Goal: Task Accomplishment & Management: Manage account settings

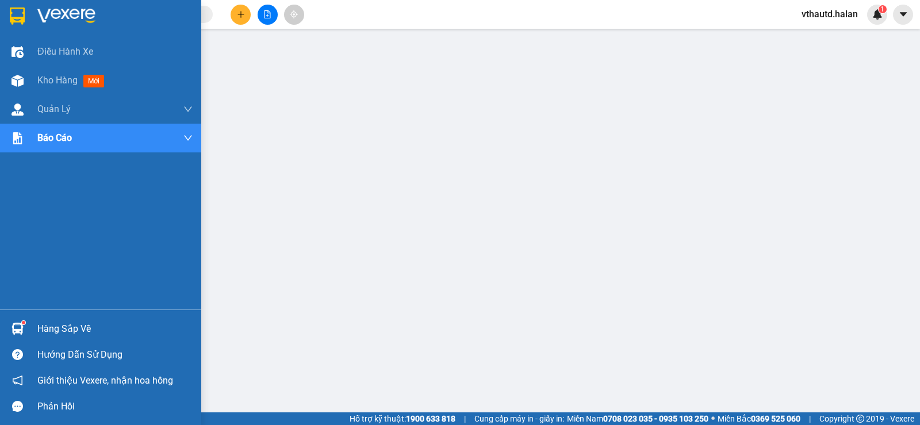
drag, startPoint x: 0, startPoint y: 0, endPoint x: 604, endPoint y: 45, distance: 606.0
click at [32, 328] on div "Hàng sắp về" at bounding box center [100, 329] width 201 height 26
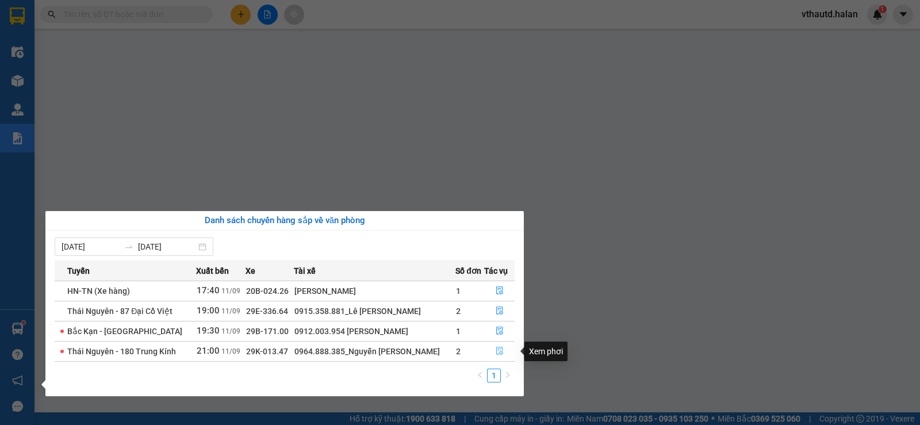
click at [501, 350] on icon "file-done" at bounding box center [499, 351] width 7 height 8
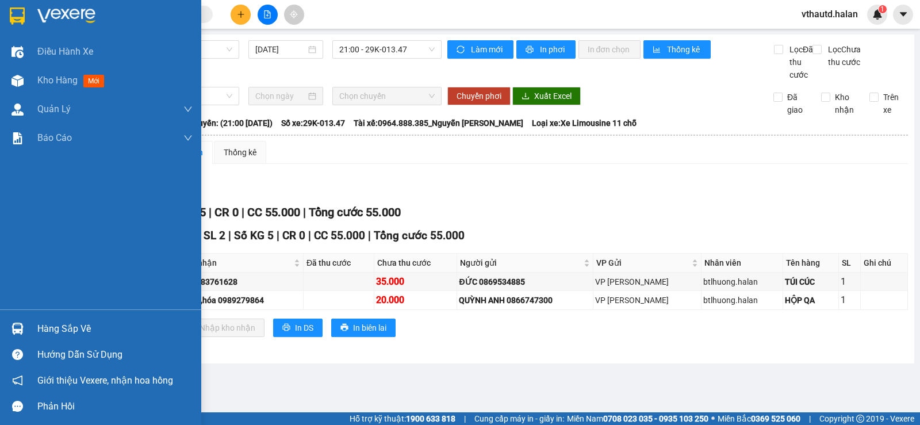
click at [55, 331] on div "Hàng sắp về" at bounding box center [114, 328] width 155 height 17
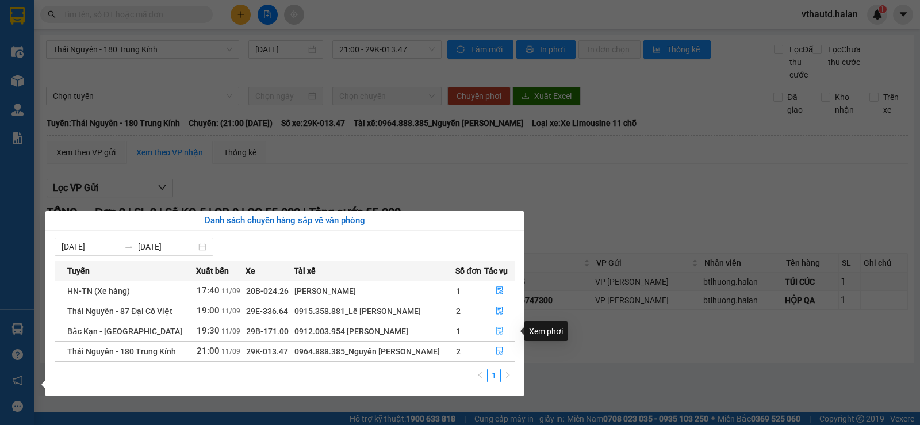
click at [504, 331] on button "button" at bounding box center [499, 331] width 29 height 18
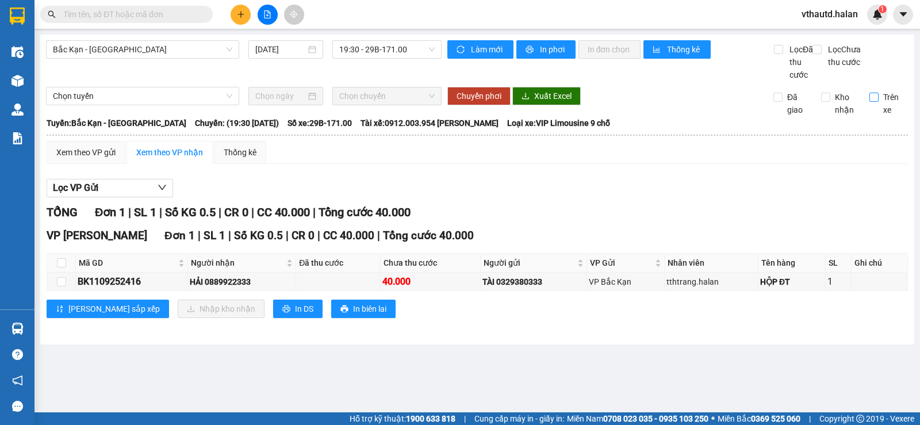
click at [877, 102] on input "Trên xe" at bounding box center [873, 97] width 9 height 9
checkbox input "true"
click at [62, 267] on input "checkbox" at bounding box center [61, 262] width 9 height 9
checkbox input "true"
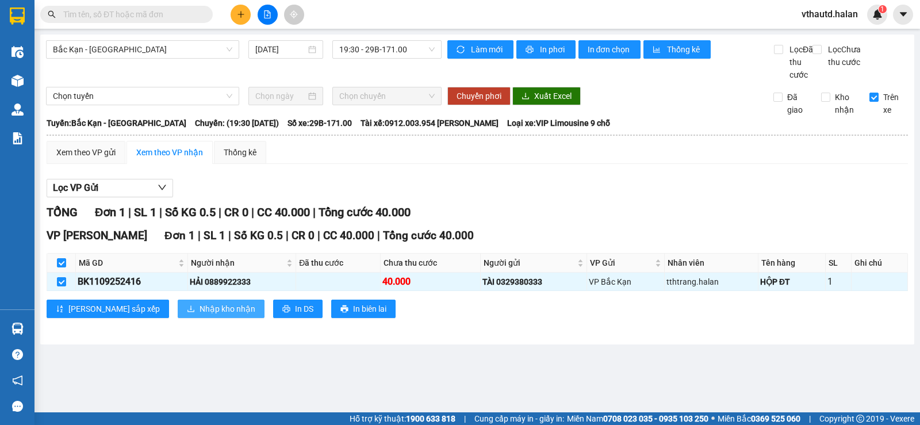
click at [200, 315] on span "Nhập kho nhận" at bounding box center [228, 308] width 56 height 13
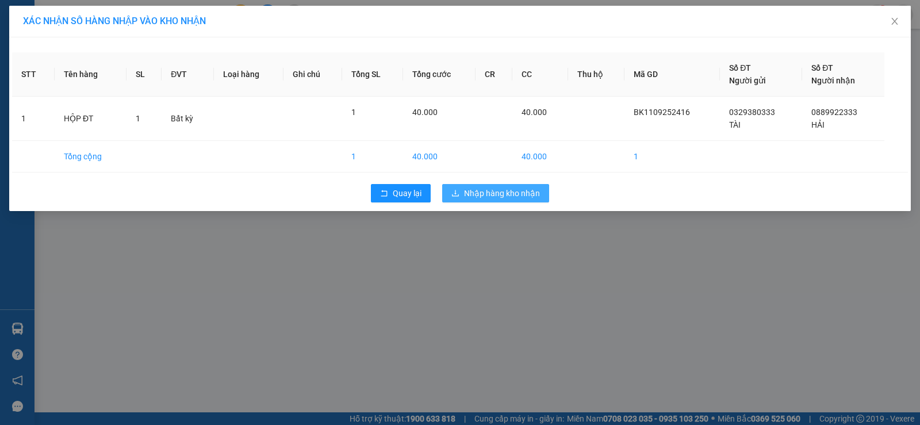
click at [480, 195] on span "Nhập hàng kho nhận" at bounding box center [502, 193] width 76 height 13
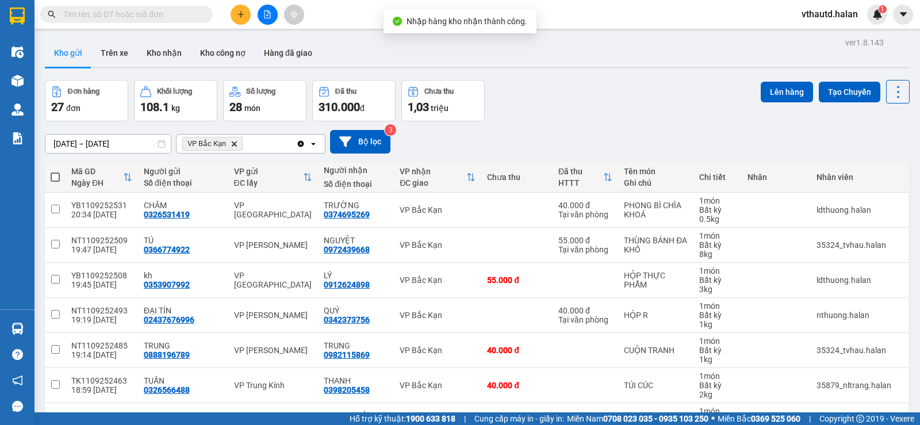
click at [298, 142] on icon "Clear all" at bounding box center [301, 143] width 6 height 6
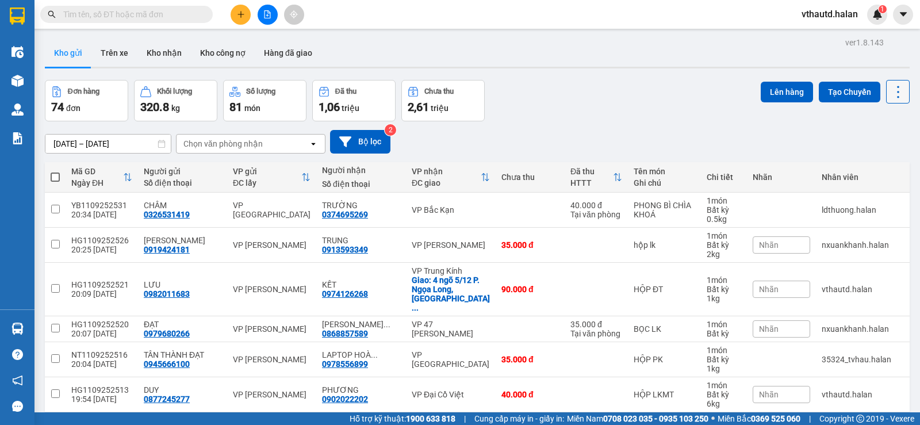
click at [894, 90] on icon at bounding box center [898, 92] width 16 height 16
click at [866, 163] on span "Làm mới" at bounding box center [873, 164] width 32 height 11
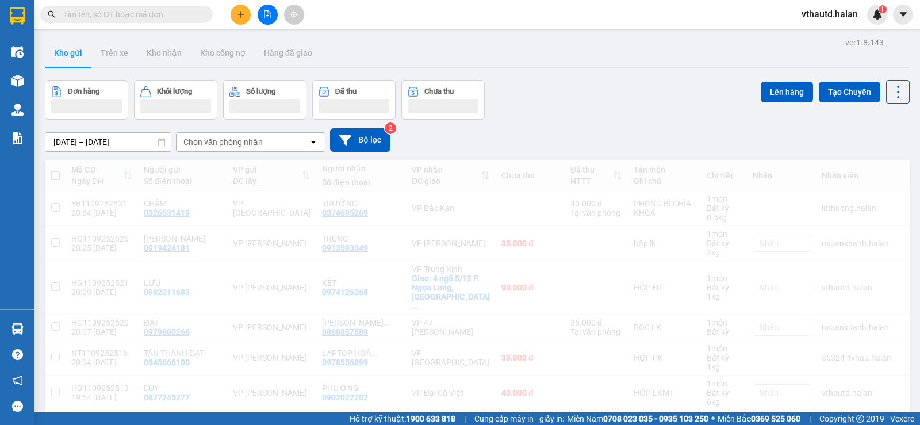
click at [608, 126] on div "[DATE] – [DATE] Press the down arrow key to interact with the calendar and sele…" at bounding box center [477, 140] width 865 height 41
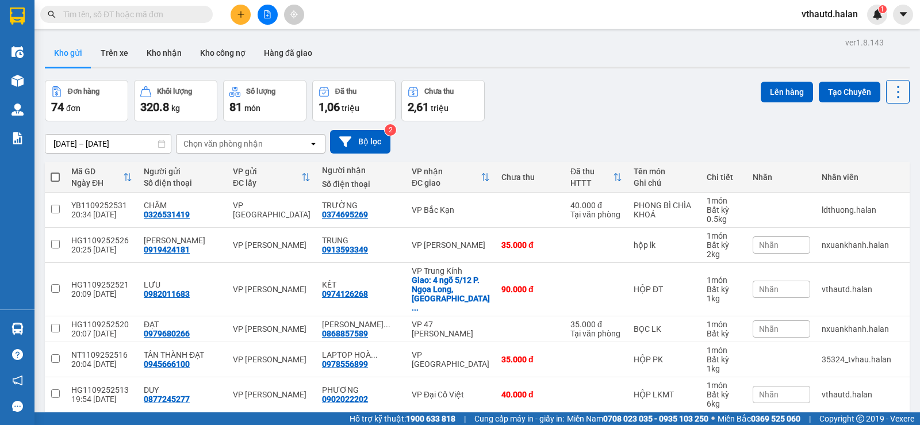
click at [896, 95] on icon at bounding box center [898, 92] width 16 height 16
click at [881, 161] on span "Làm mới" at bounding box center [873, 164] width 32 height 11
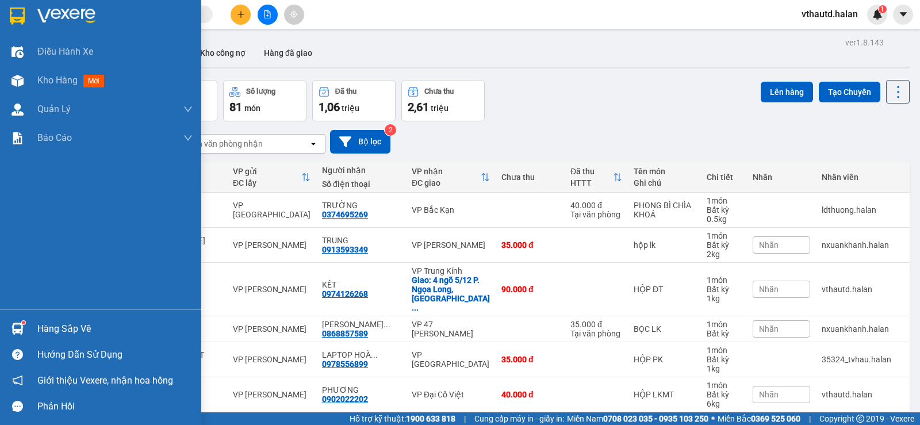
click at [71, 332] on div "Hàng sắp về" at bounding box center [114, 328] width 155 height 17
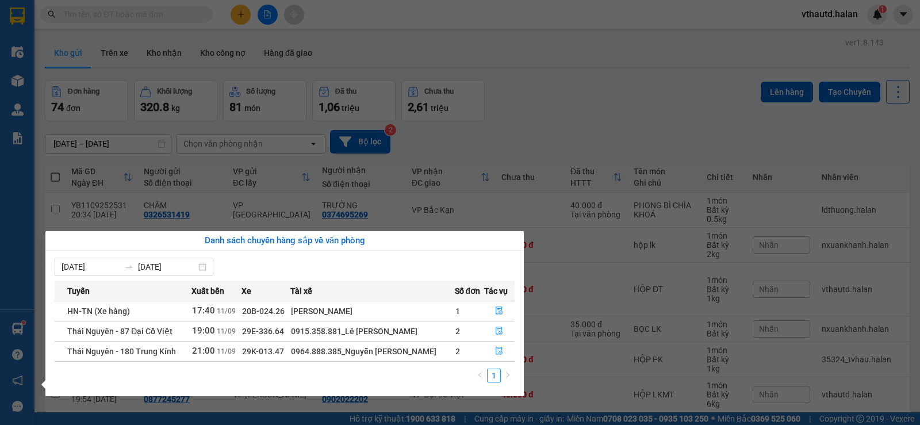
click at [585, 113] on section "Kết quả tìm kiếm ( 2694 ) Bộ lọc Mã ĐH Trạng thái Món hàng Thu hộ Tổng cước Chư…" at bounding box center [460, 212] width 920 height 425
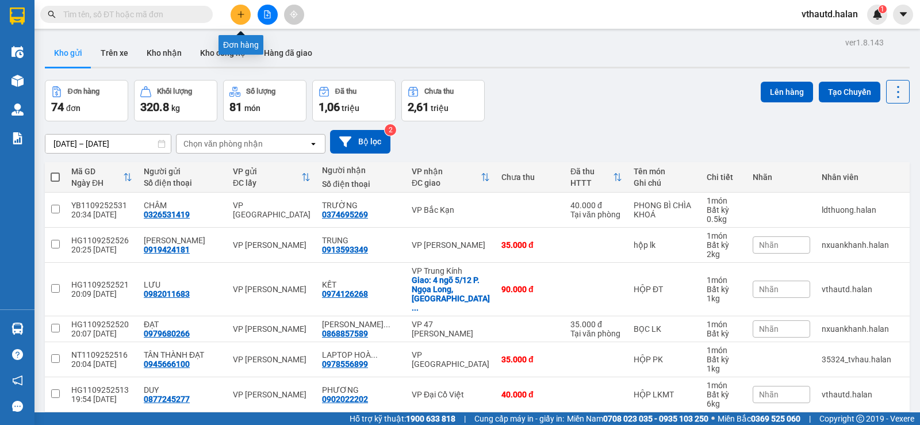
click at [236, 17] on button at bounding box center [241, 15] width 20 height 20
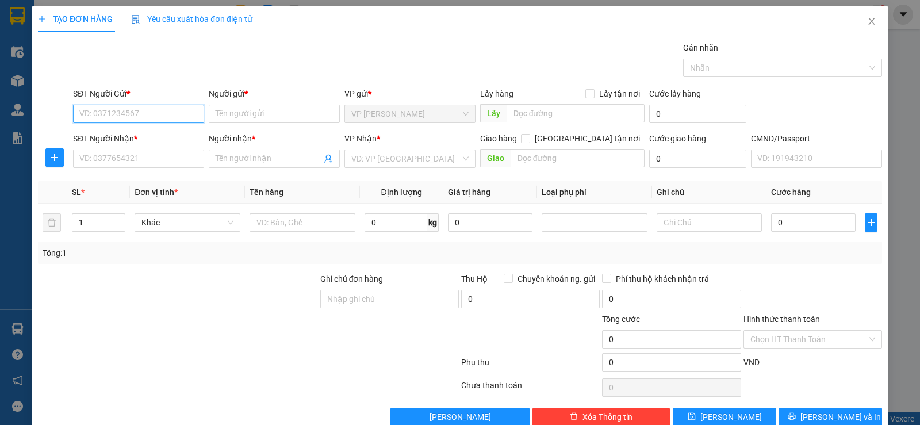
click at [156, 117] on input "SĐT Người Gửi *" at bounding box center [138, 114] width 131 height 18
type input "0987001441"
click at [143, 136] on div "0987001441 - NHẤT" at bounding box center [137, 137] width 116 height 13
type input "NHẤT"
type input "0987001441"
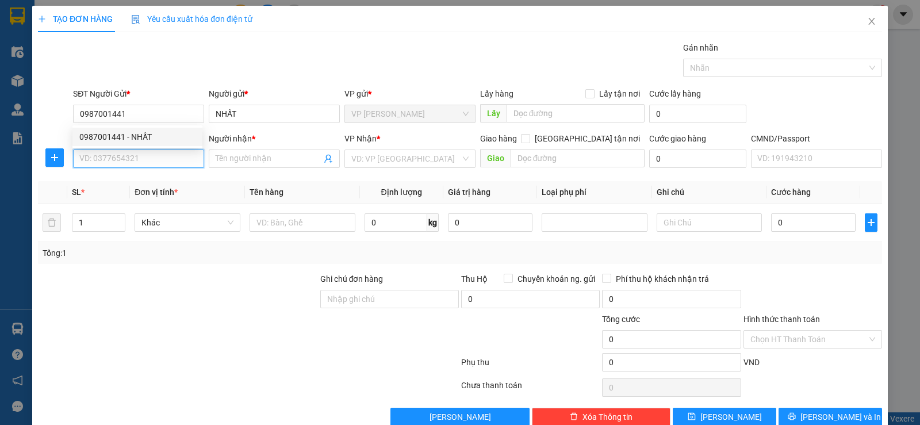
click at [139, 155] on input "SĐT Người Nhận *" at bounding box center [138, 158] width 131 height 18
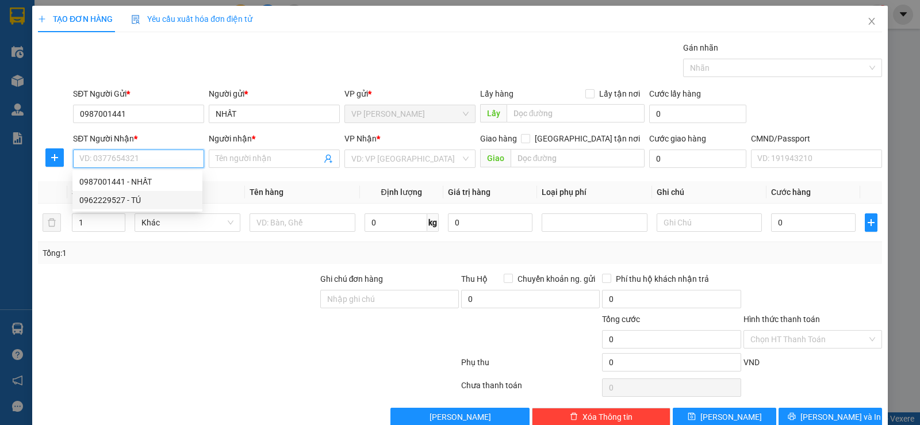
click at [142, 201] on div "0962229527 - TÚ" at bounding box center [137, 200] width 116 height 13
type input "0962229527"
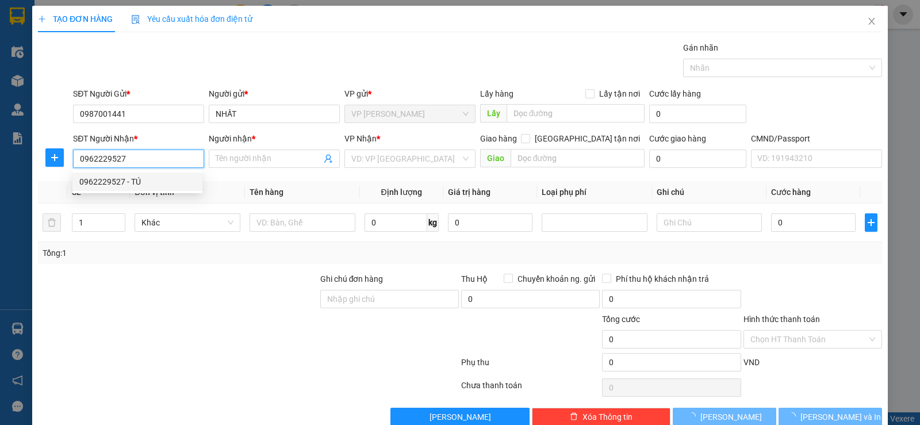
type input "TÚ"
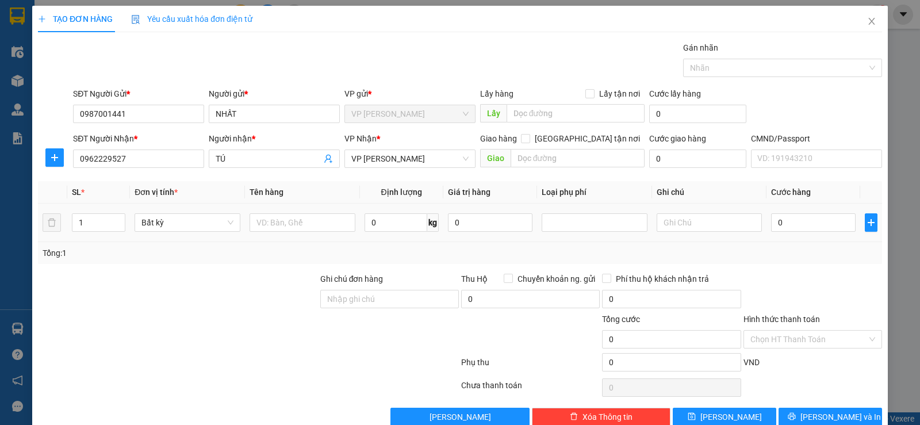
click at [275, 212] on div at bounding box center [303, 222] width 106 height 23
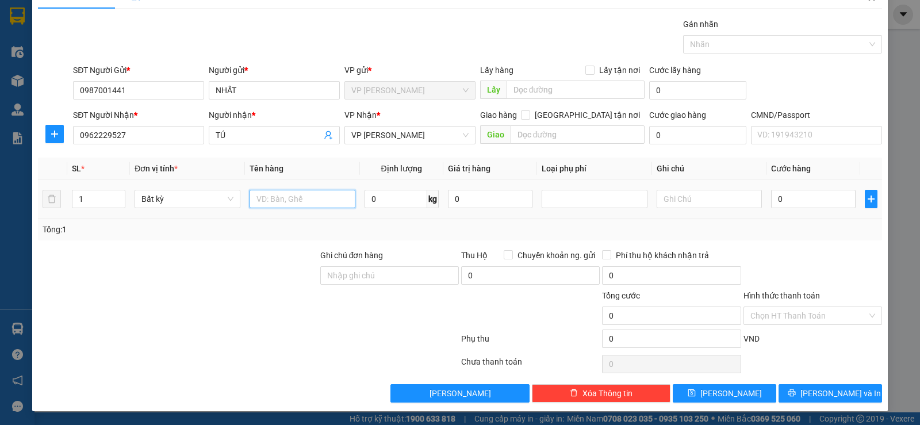
click at [280, 191] on input "text" at bounding box center [303, 199] width 106 height 18
type input "BỌC ĐEN GIẦY"
click at [390, 204] on input "0" at bounding box center [396, 199] width 63 height 18
type input "8"
click at [383, 214] on td "8 kg" at bounding box center [401, 199] width 83 height 39
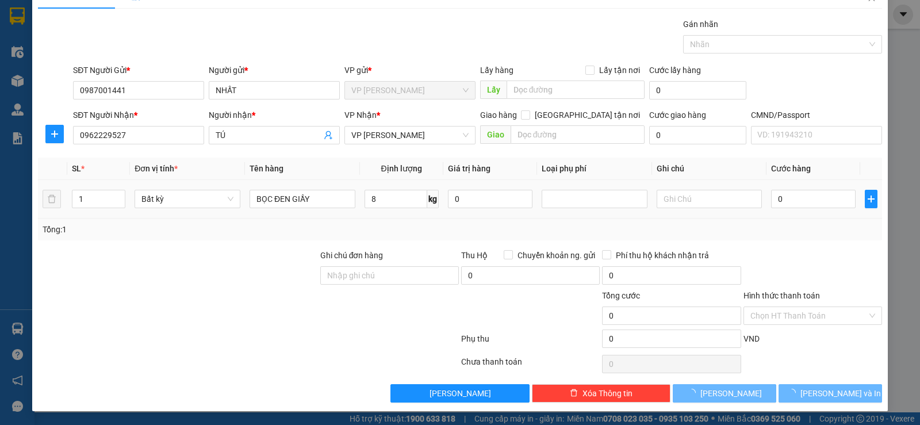
type input "40.000"
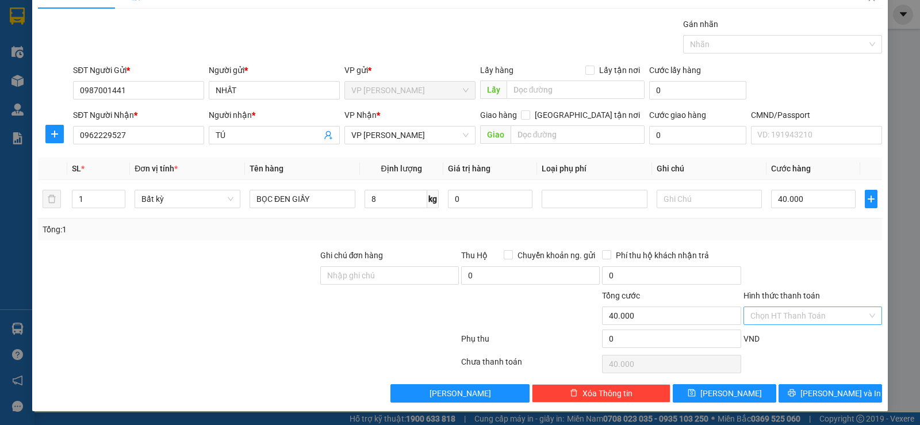
click at [786, 321] on input "Hình thức thanh toán" at bounding box center [808, 315] width 117 height 17
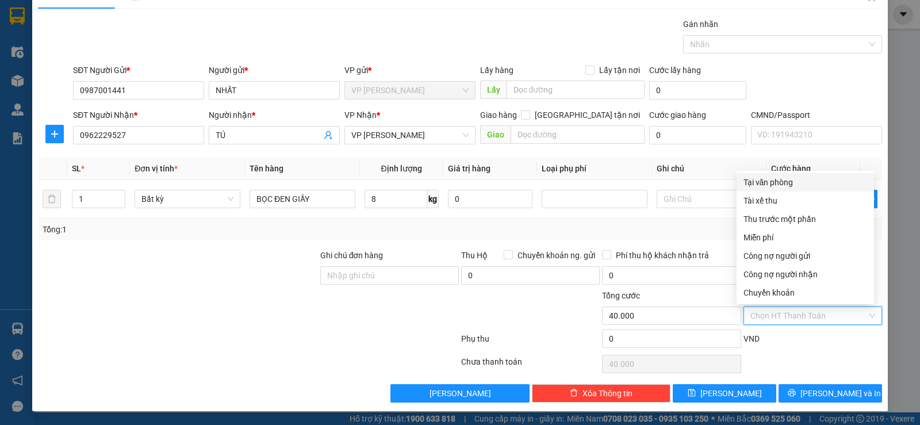
click at [767, 183] on div "Tại văn phòng" at bounding box center [805, 182] width 124 height 13
type input "0"
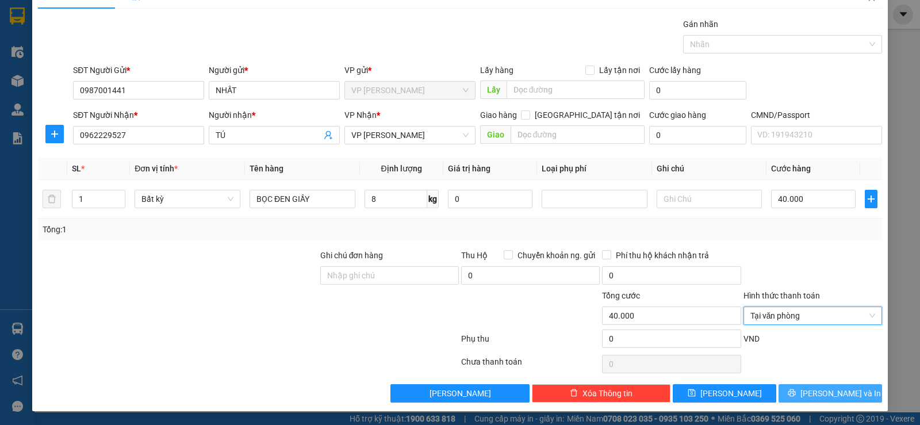
click at [791, 389] on button "[PERSON_NAME] và In" at bounding box center [830, 393] width 103 height 18
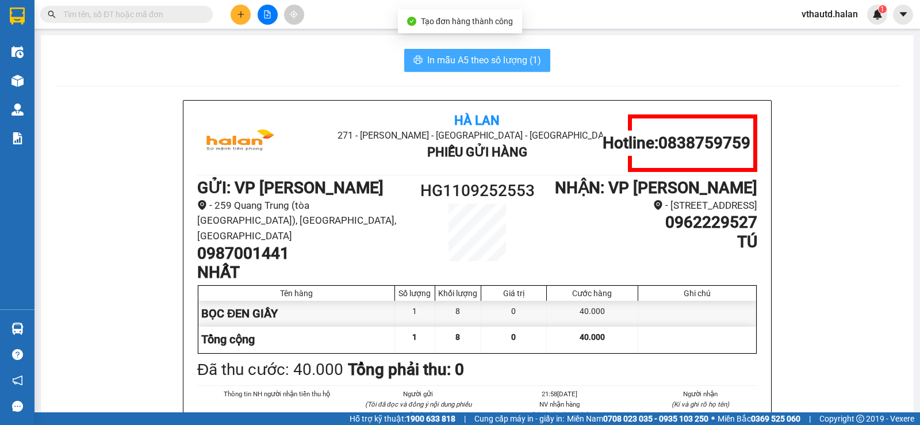
click at [498, 70] on button "In mẫu A5 theo số lượng (1)" at bounding box center [477, 60] width 146 height 23
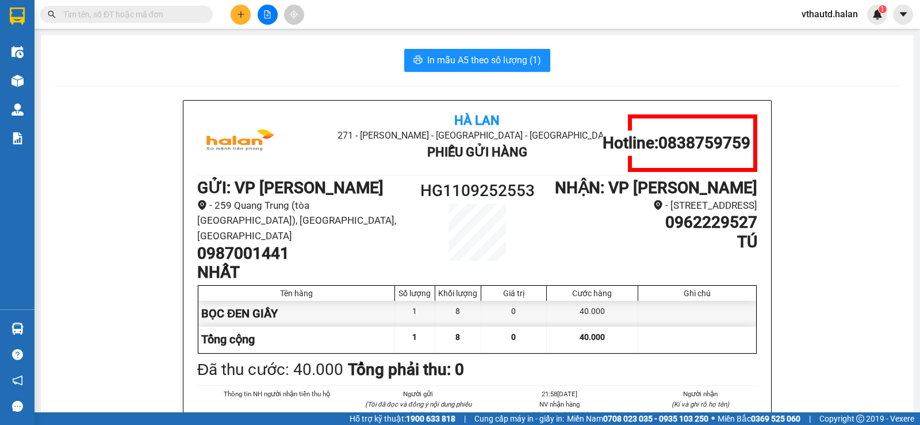
click at [162, 9] on input "text" at bounding box center [131, 14] width 136 height 13
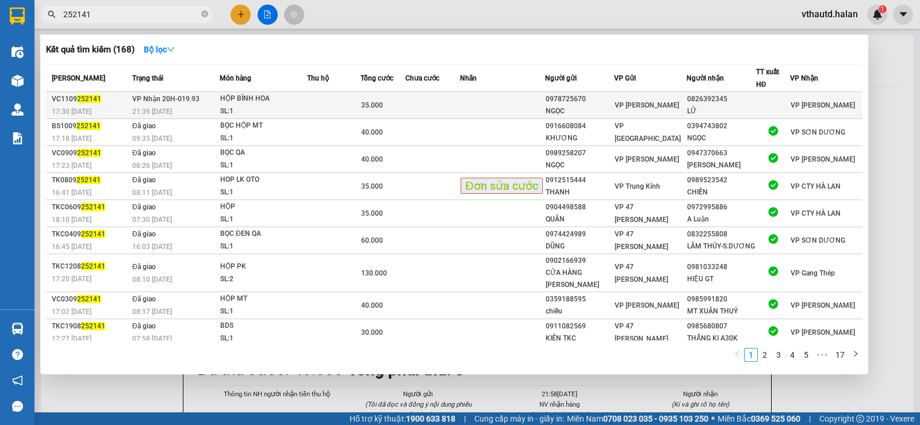
type input "252141"
click at [527, 115] on td at bounding box center [502, 105] width 85 height 27
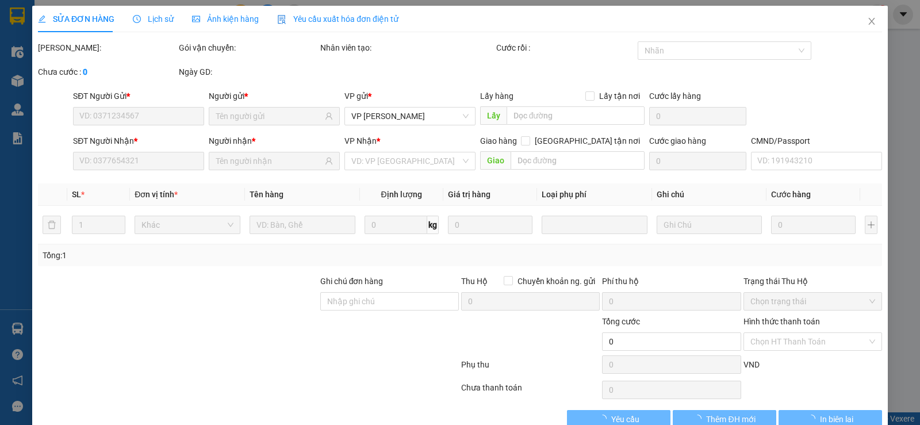
type input "0978725670"
type input "NGỌC"
type input "0826392345"
type input "LỬ"
type input "35.000"
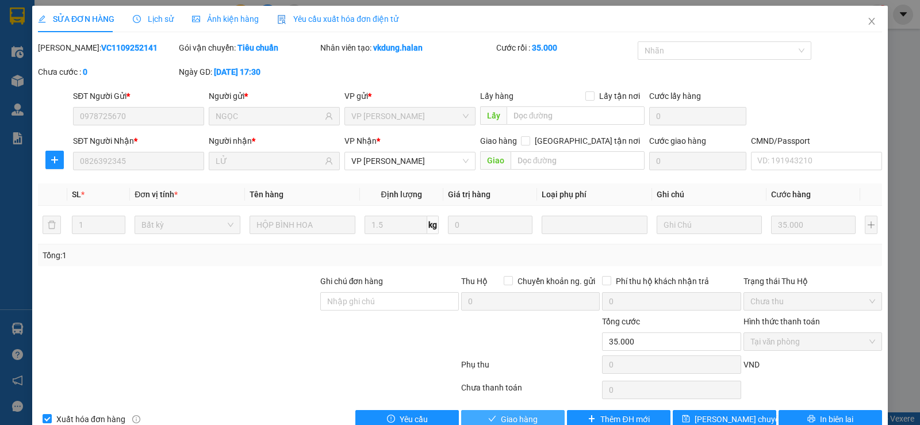
click at [510, 413] on span "Giao hàng" at bounding box center [519, 419] width 37 height 13
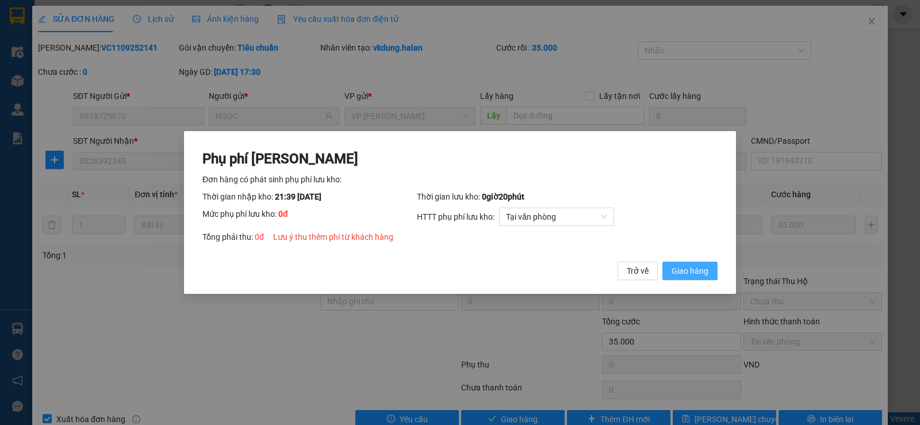
click at [709, 276] on button "Giao hàng" at bounding box center [689, 271] width 55 height 18
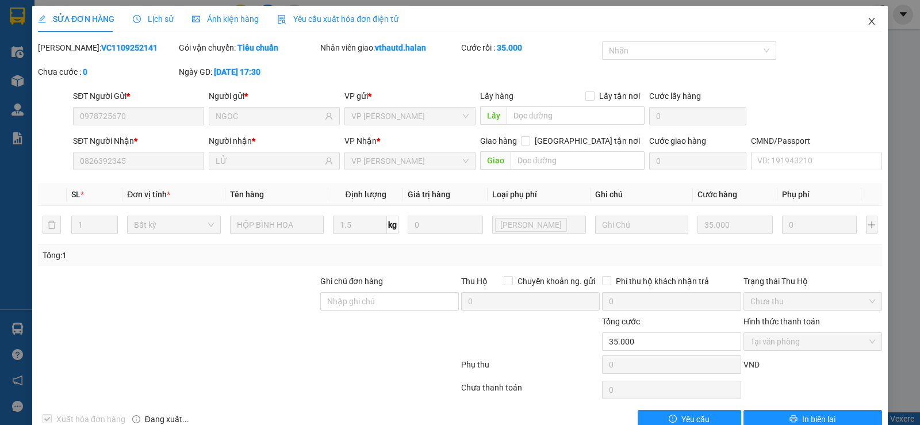
click at [868, 21] on icon "close" at bounding box center [871, 21] width 6 height 7
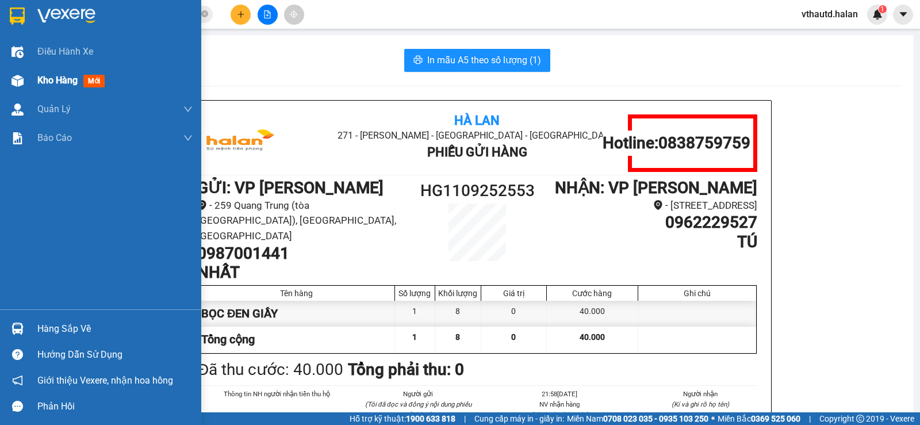
click at [51, 85] on span "Kho hàng" at bounding box center [57, 80] width 40 height 11
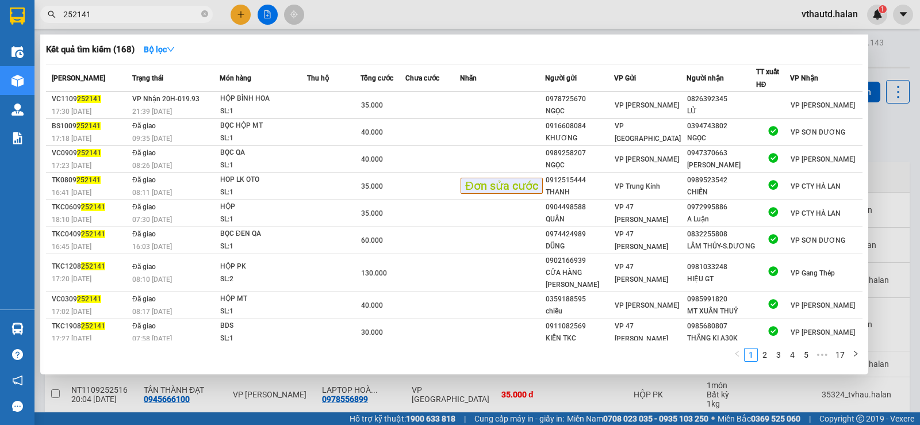
click at [138, 13] on input "252141" at bounding box center [131, 14] width 136 height 13
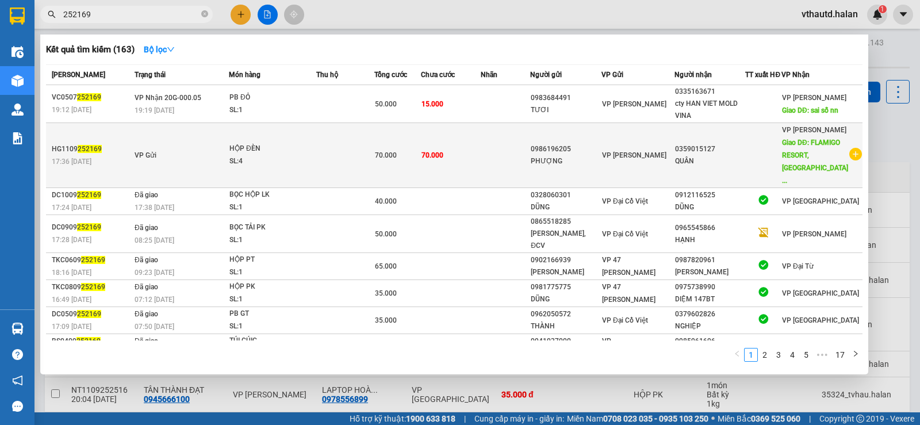
type input "252169"
click at [503, 143] on td at bounding box center [505, 155] width 49 height 65
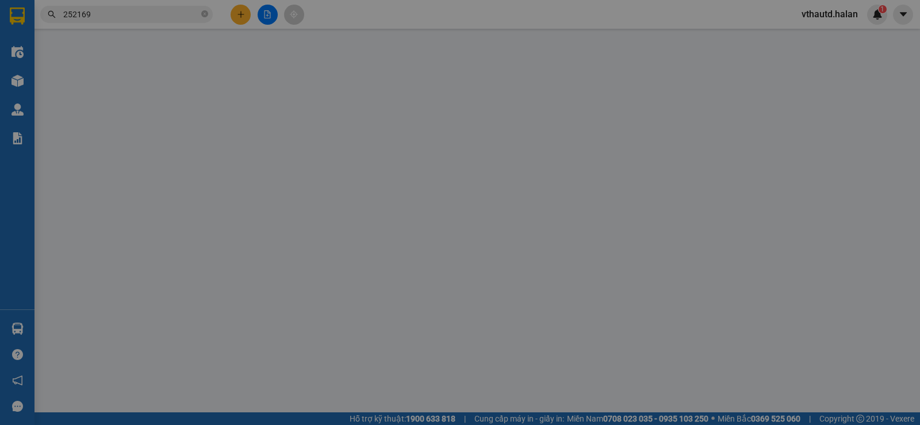
type input "0986196205"
type input "0359015127"
type input "FLAMIGO RESORT, [GEOGRAPHIC_DATA], [GEOGRAPHIC_DATA]"
type input "ĐƠN CHUYỂN HOÀN MÃ HD1109251330"
type input "70.000"
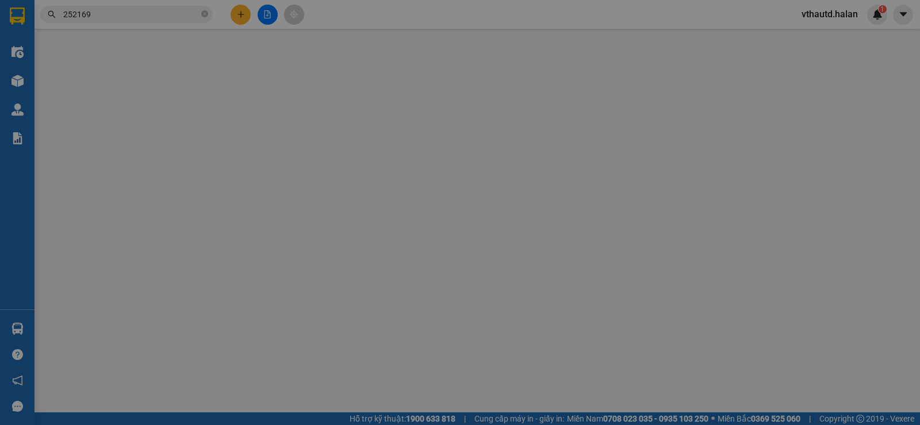
type input "70.000"
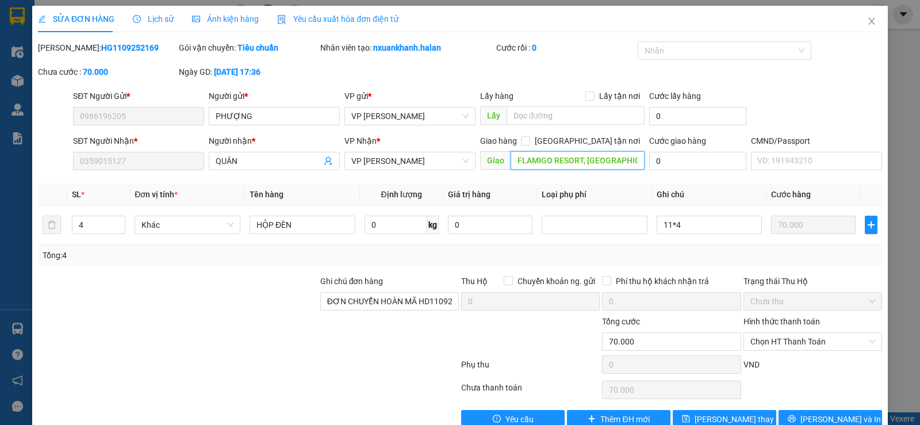
click at [633, 159] on input "FLAMIGO RESORT, [GEOGRAPHIC_DATA], [GEOGRAPHIC_DATA]" at bounding box center [578, 160] width 135 height 18
click at [404, 164] on span "VP [PERSON_NAME]" at bounding box center [409, 160] width 117 height 17
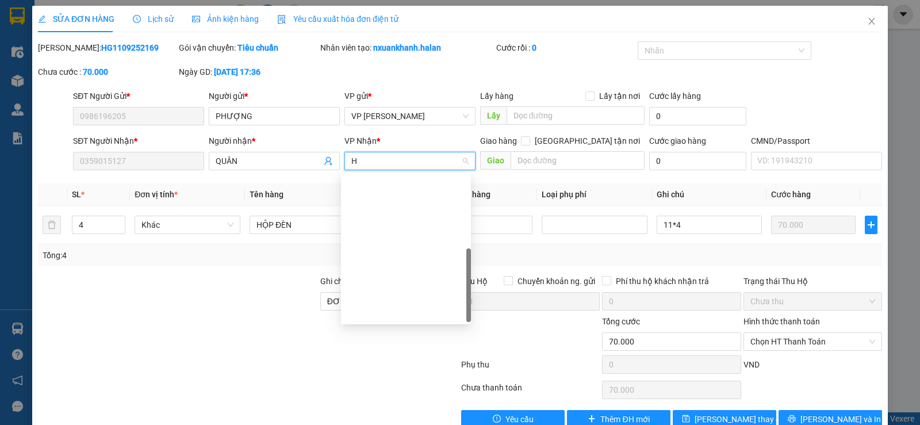
type input "HD"
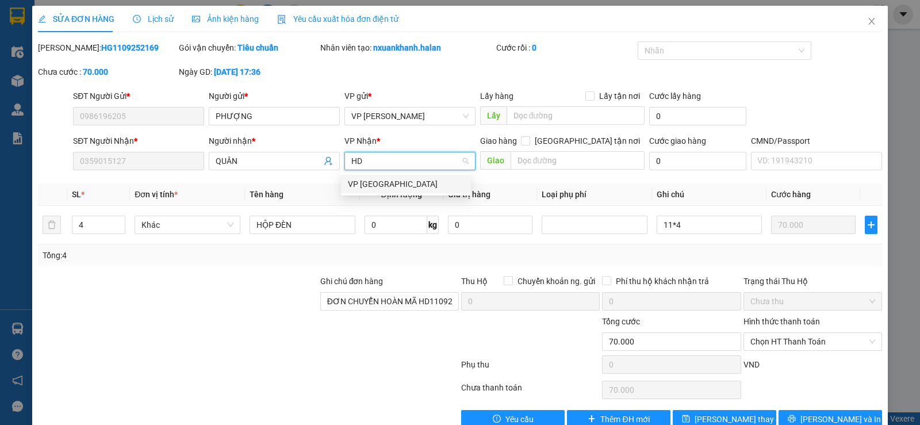
click at [378, 179] on div "VP [GEOGRAPHIC_DATA]" at bounding box center [406, 184] width 116 height 13
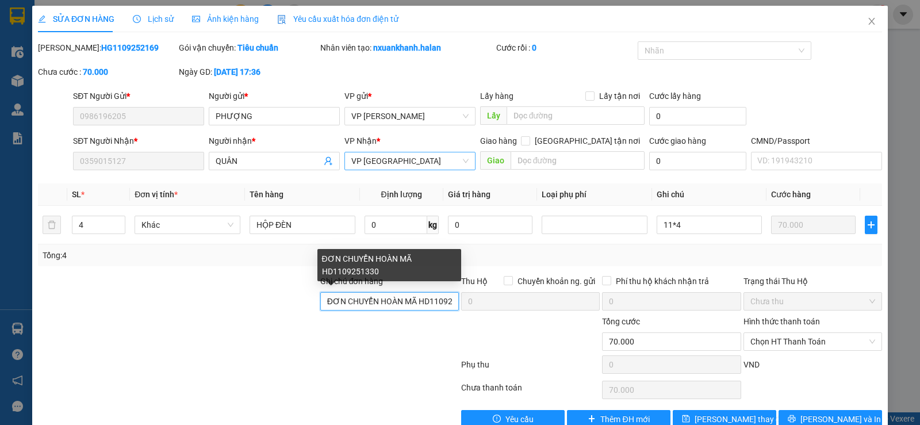
drag, startPoint x: 322, startPoint y: 301, endPoint x: 450, endPoint y: 307, distance: 127.8
click at [450, 307] on input "ĐƠN CHUYỂN HOÀN MÃ HD1109251330" at bounding box center [389, 301] width 139 height 18
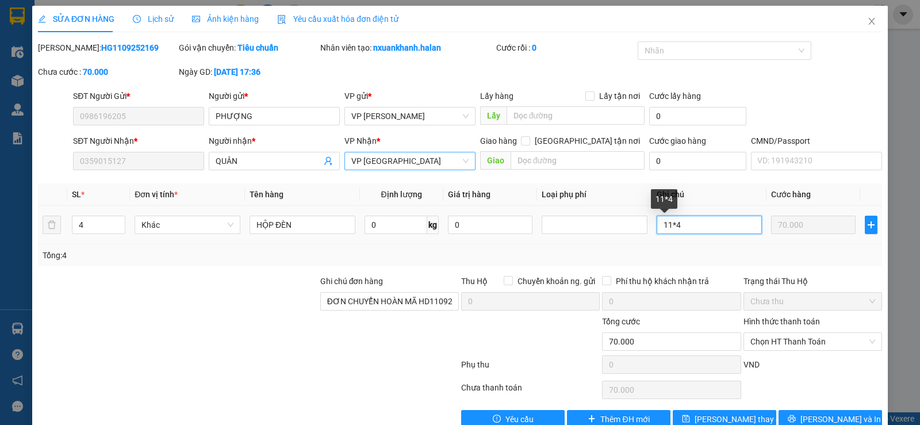
click at [681, 225] on input "11*4" at bounding box center [710, 225] width 106 height 18
paste input "ĐƠN CHUYỂN HOÀN MÃ HD1109251330"
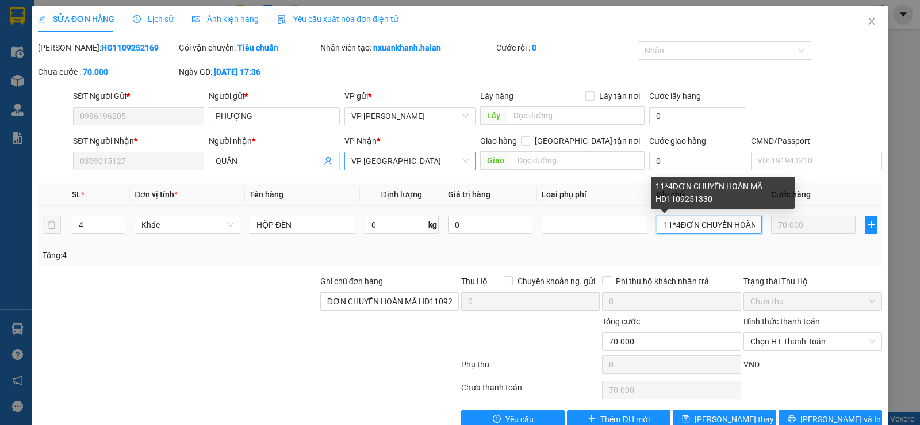
click at [673, 223] on input "11*4ĐƠN CHUYỂN HOÀN MÃ HD1109251330" at bounding box center [710, 225] width 106 height 18
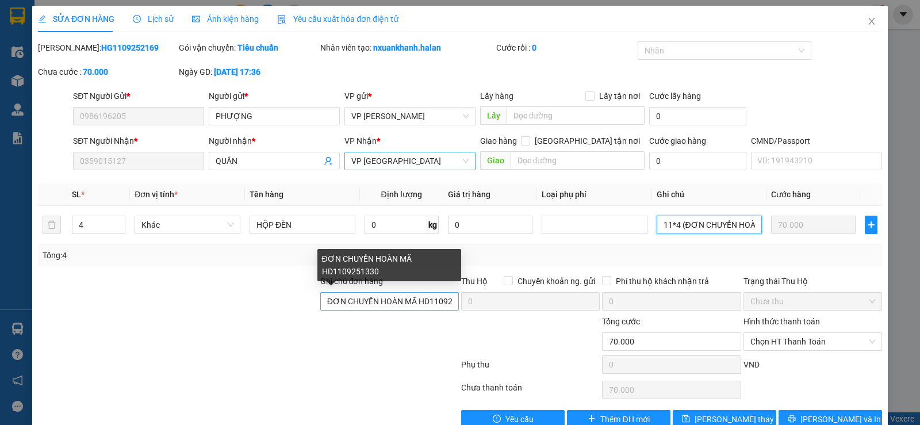
type input "11*4 (ĐƠN CHUYỂN HOÀN MÃ HD1109251330)"
drag, startPoint x: 325, startPoint y: 300, endPoint x: 451, endPoint y: 308, distance: 126.2
click at [451, 308] on input "ĐƠN CHUYỂN HOÀN MÃ HD1109251330" at bounding box center [389, 301] width 139 height 18
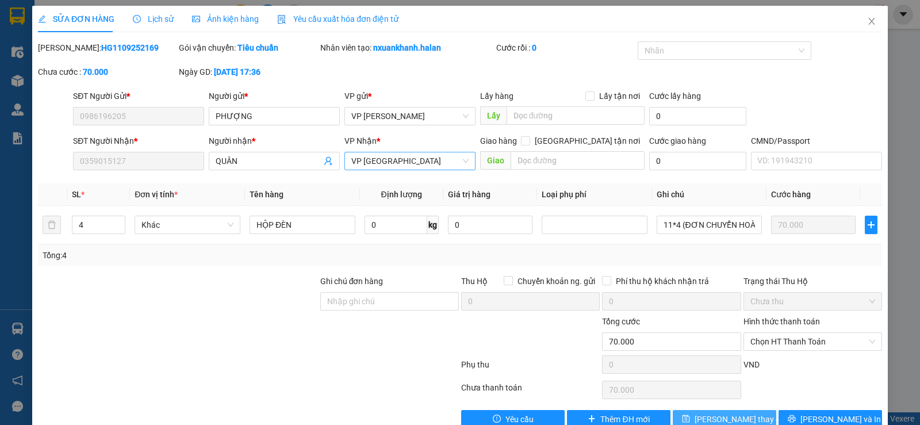
click at [728, 413] on span "[PERSON_NAME] thay đổi" at bounding box center [741, 419] width 92 height 13
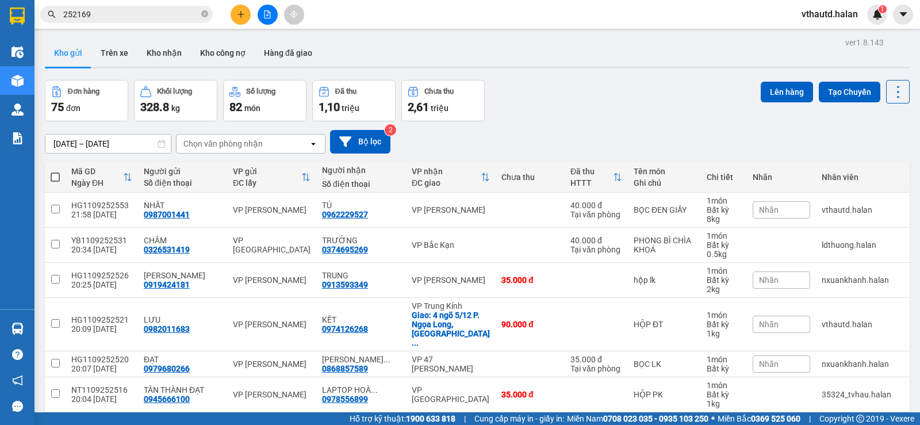
click at [260, 147] on div "Chọn văn phòng nhận" at bounding box center [222, 143] width 79 height 11
click at [241, 167] on div "VP [GEOGRAPHIC_DATA]" at bounding box center [250, 168] width 149 height 21
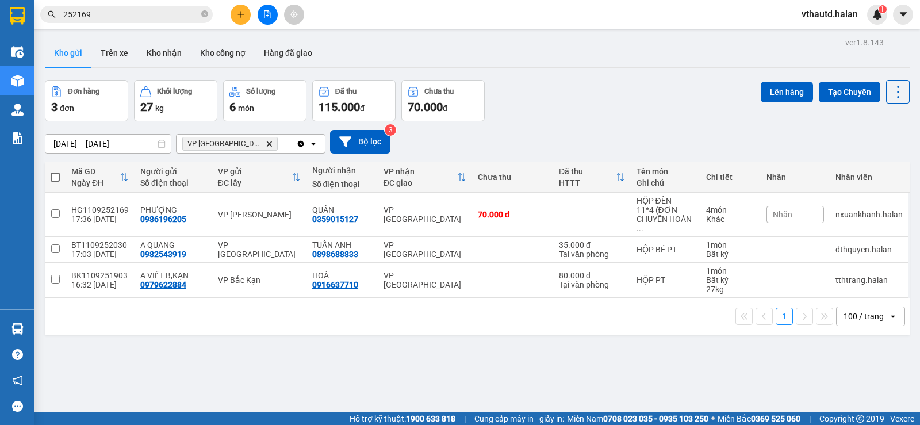
click at [298, 145] on icon "Clear all" at bounding box center [301, 143] width 6 height 6
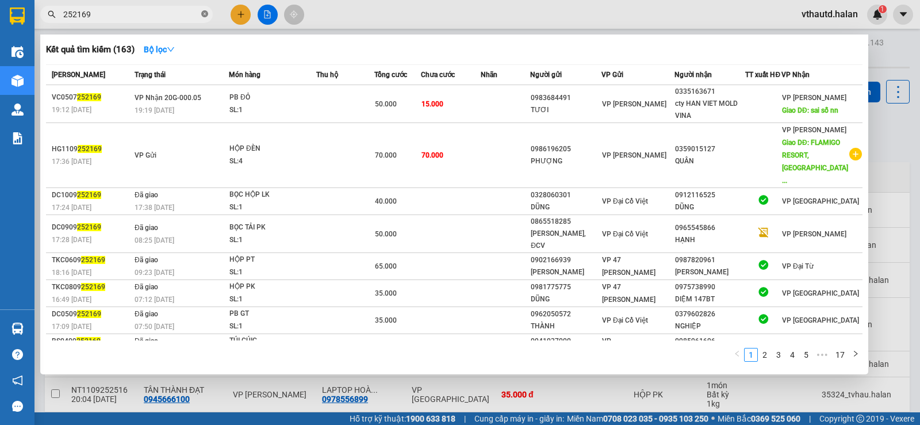
click at [206, 15] on icon "close-circle" at bounding box center [204, 13] width 7 height 7
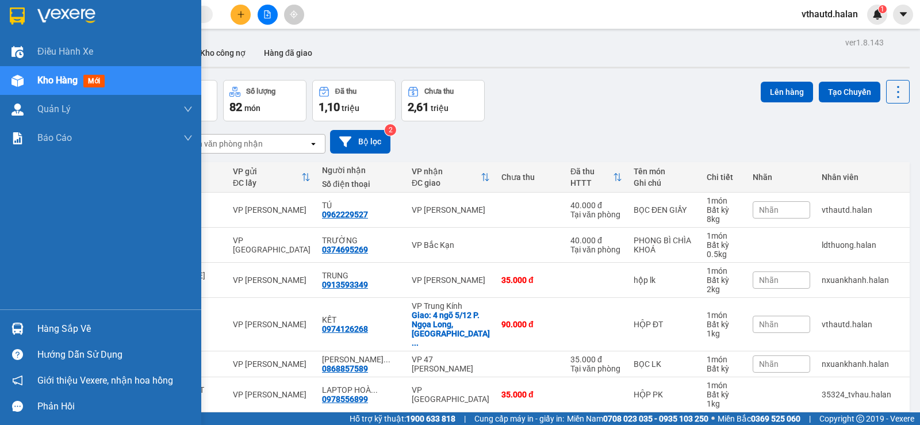
click at [60, 328] on div "Hàng sắp về" at bounding box center [114, 328] width 155 height 17
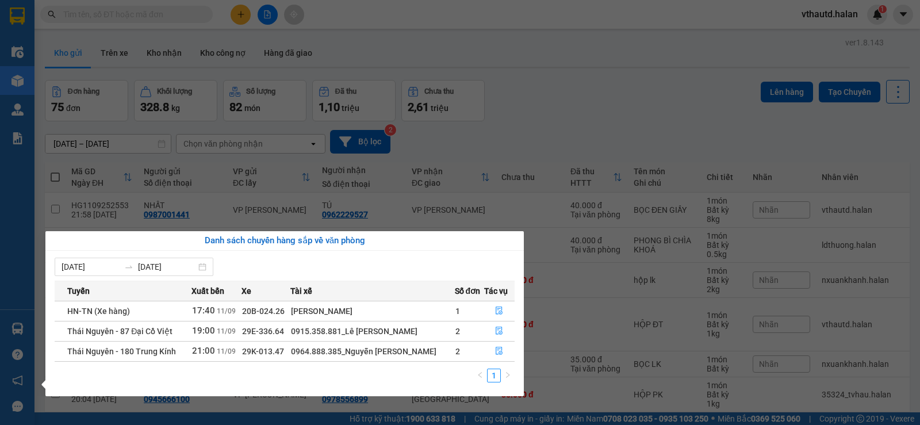
click at [733, 122] on section "Kết quả tìm kiếm ( 163 ) Bộ lọc Mã ĐH Trạng thái Món hàng Thu hộ Tổng cước Chưa…" at bounding box center [460, 212] width 920 height 425
